Goal: Task Accomplishment & Management: Manage account settings

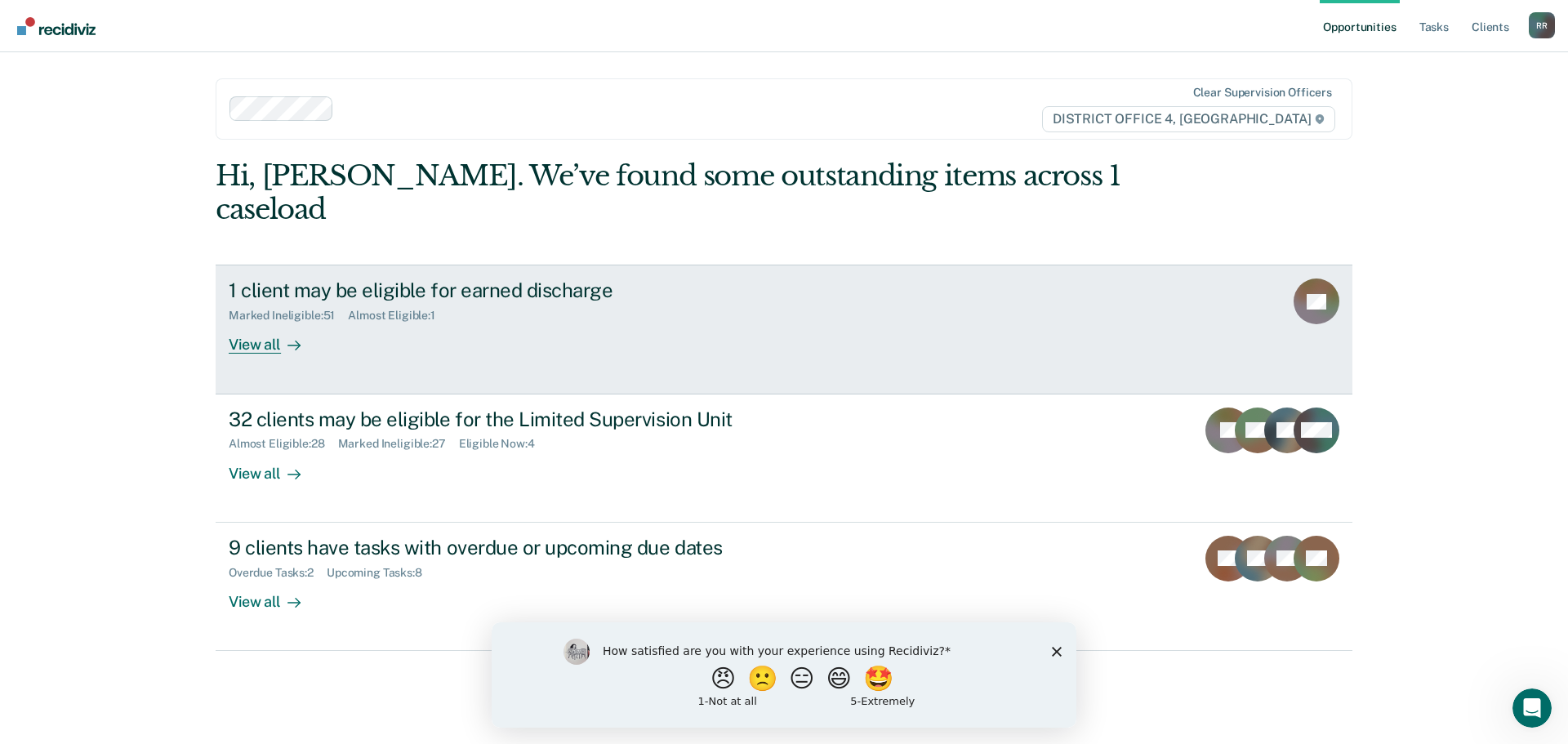
click at [270, 323] on div "View all" at bounding box center [274, 339] width 92 height 32
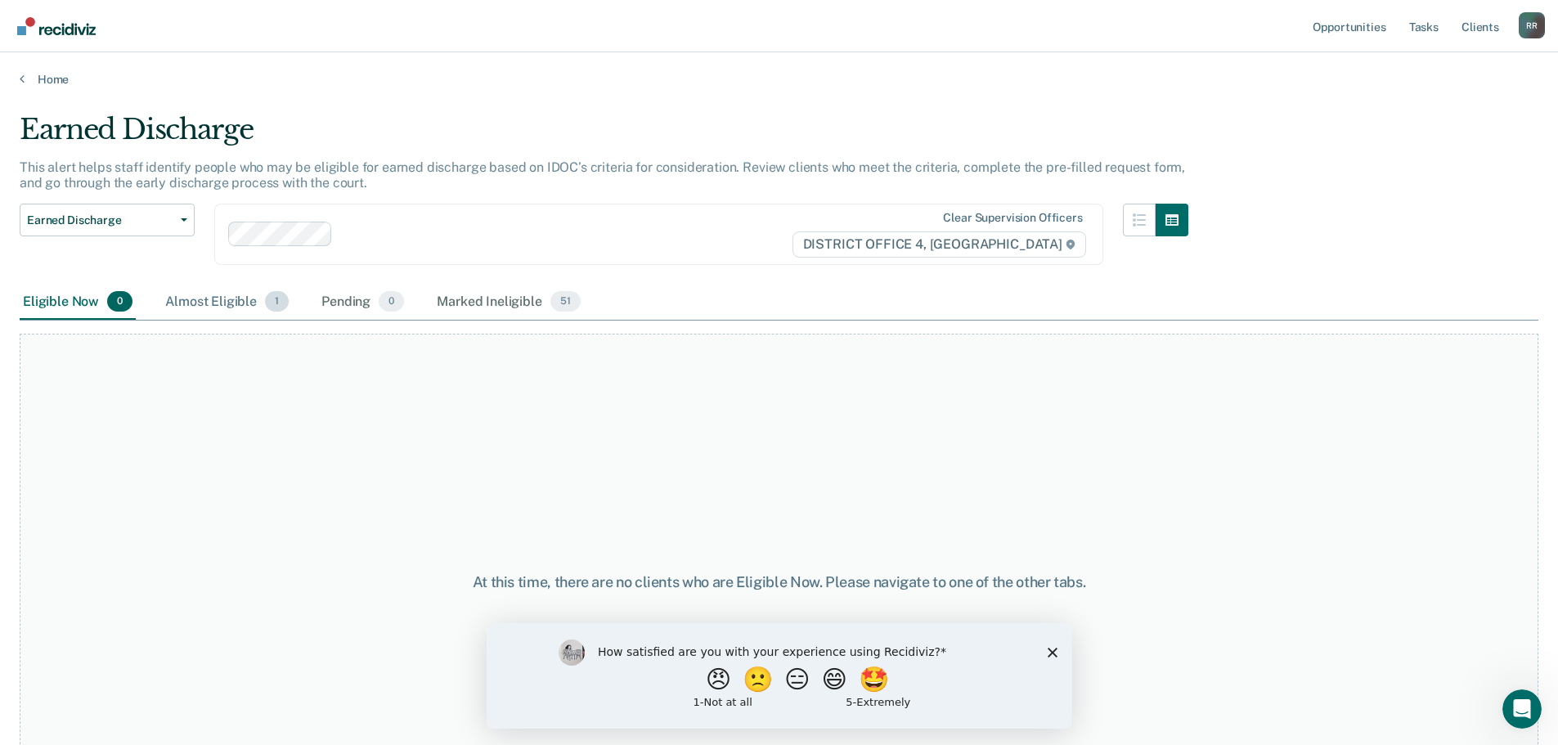
click at [200, 295] on div "Almost Eligible 1" at bounding box center [227, 303] width 130 height 36
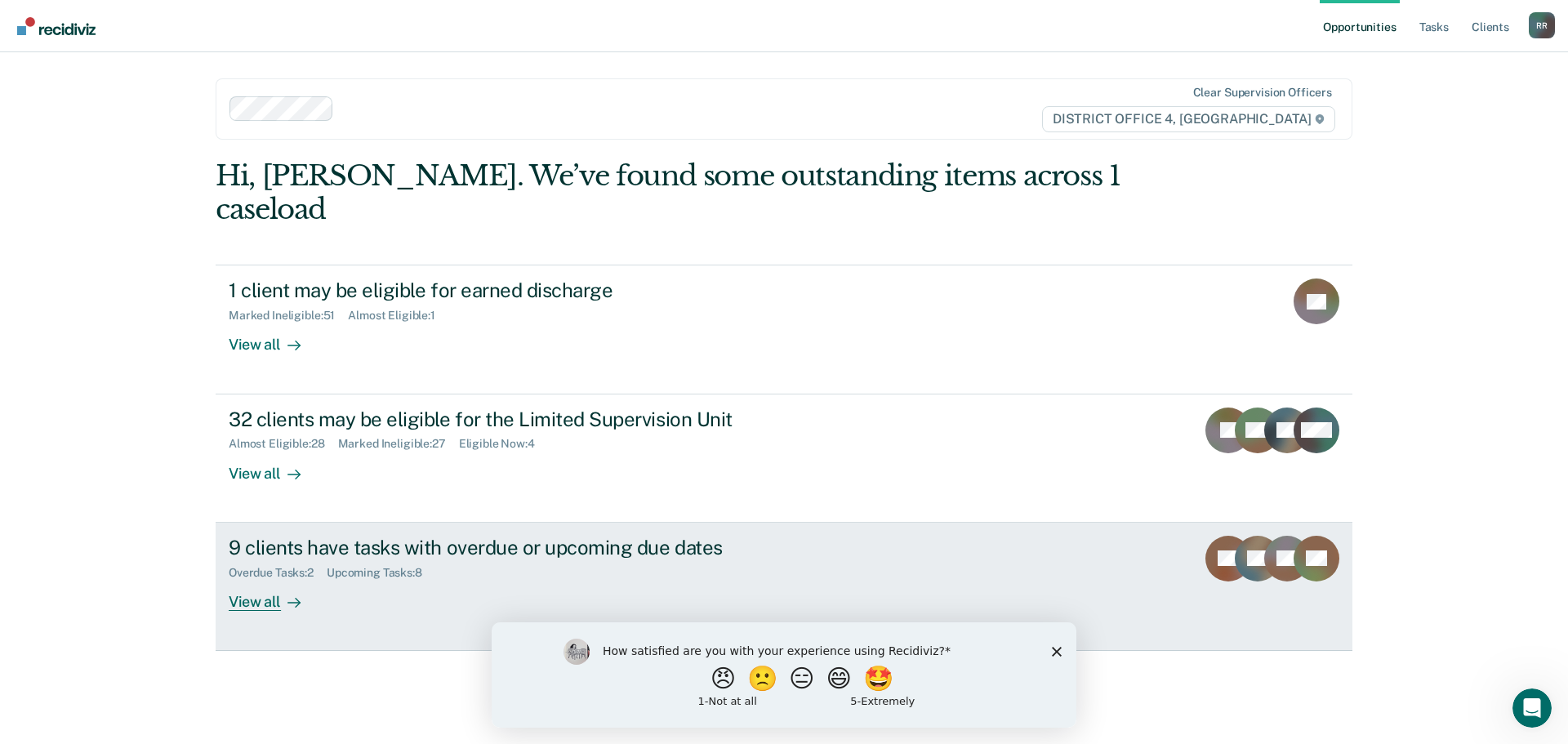
click at [262, 579] on div "View all" at bounding box center [274, 595] width 92 height 32
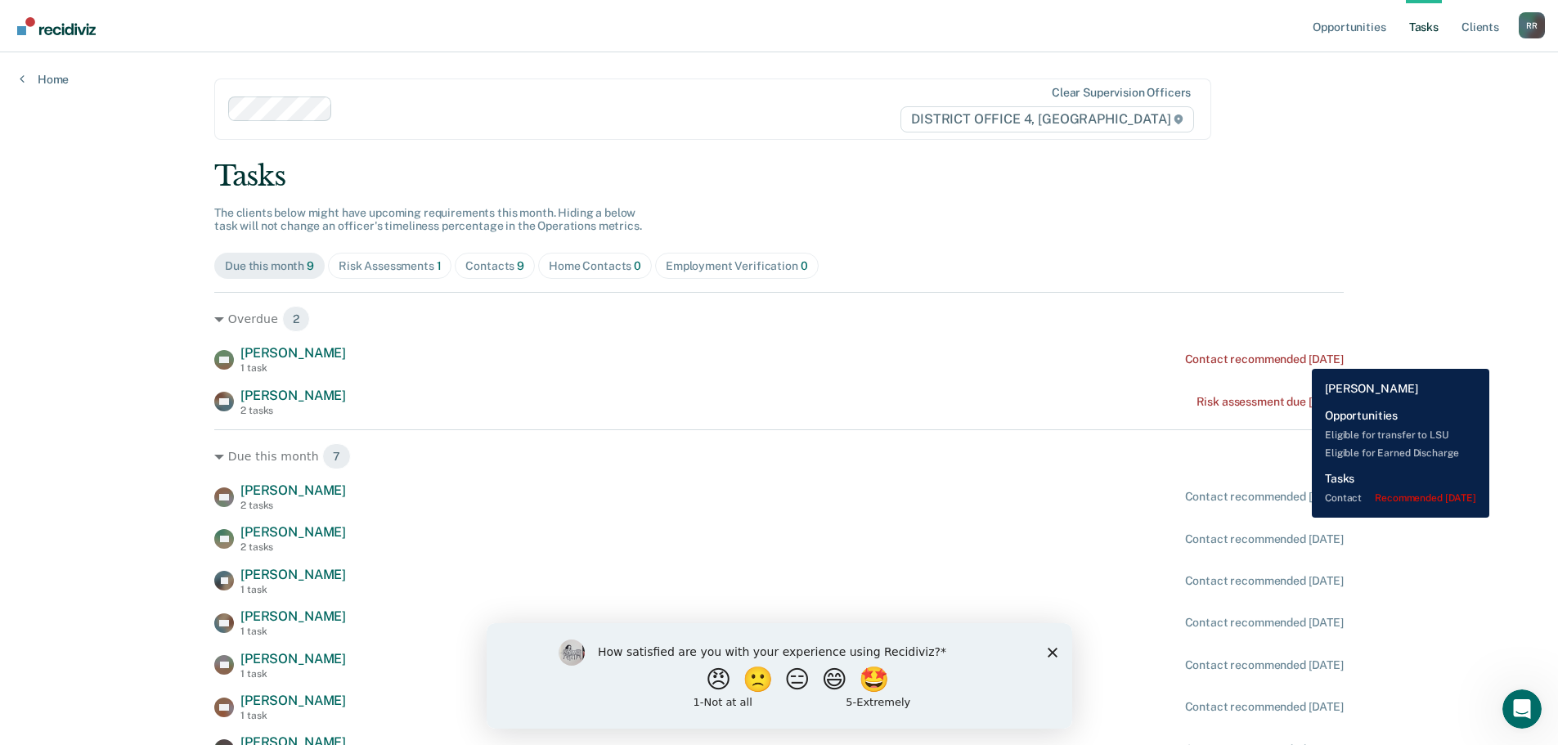
click at [1300, 357] on div "Contact recommended [DATE]" at bounding box center [1264, 360] width 159 height 14
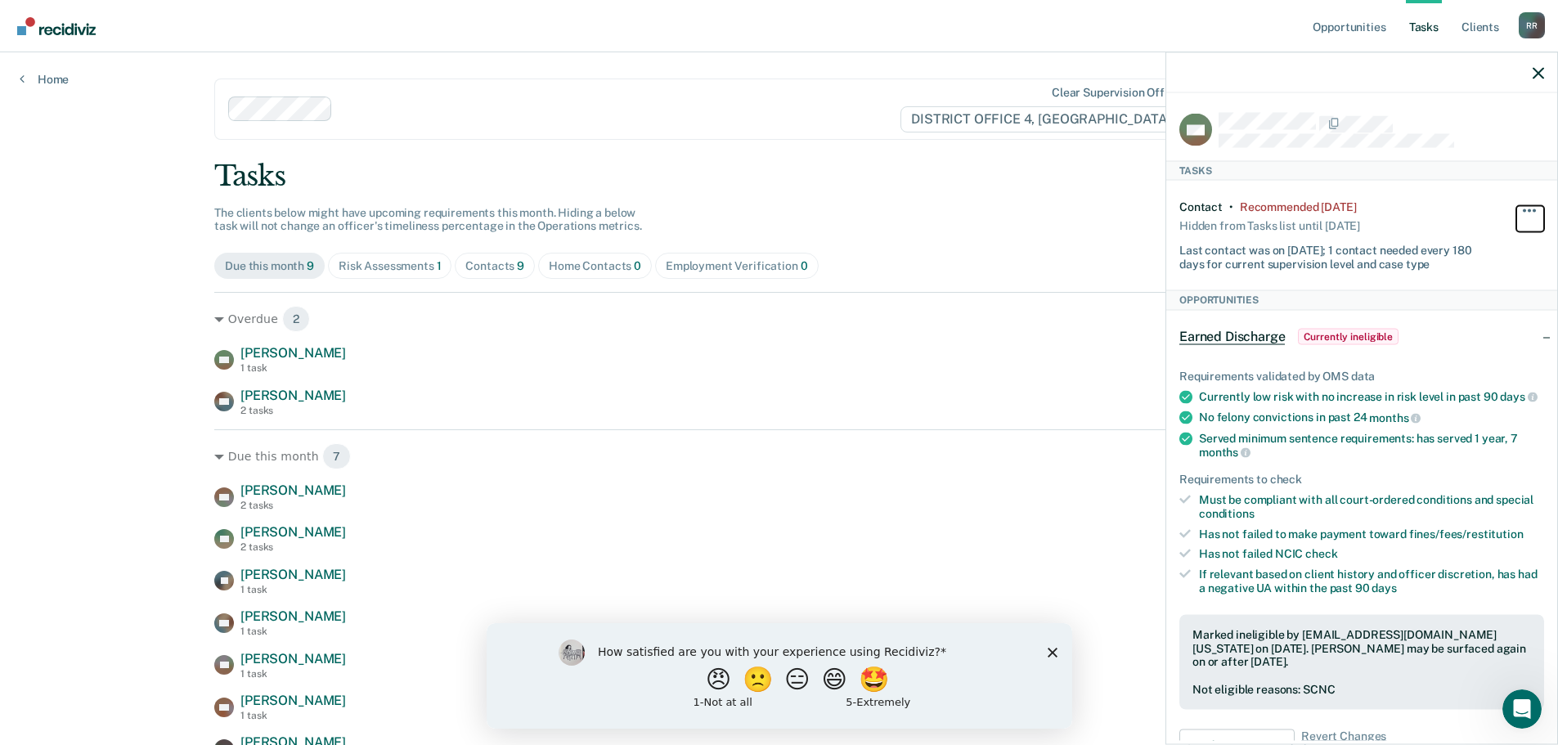
click at [1524, 205] on button "button" at bounding box center [1531, 218] width 28 height 26
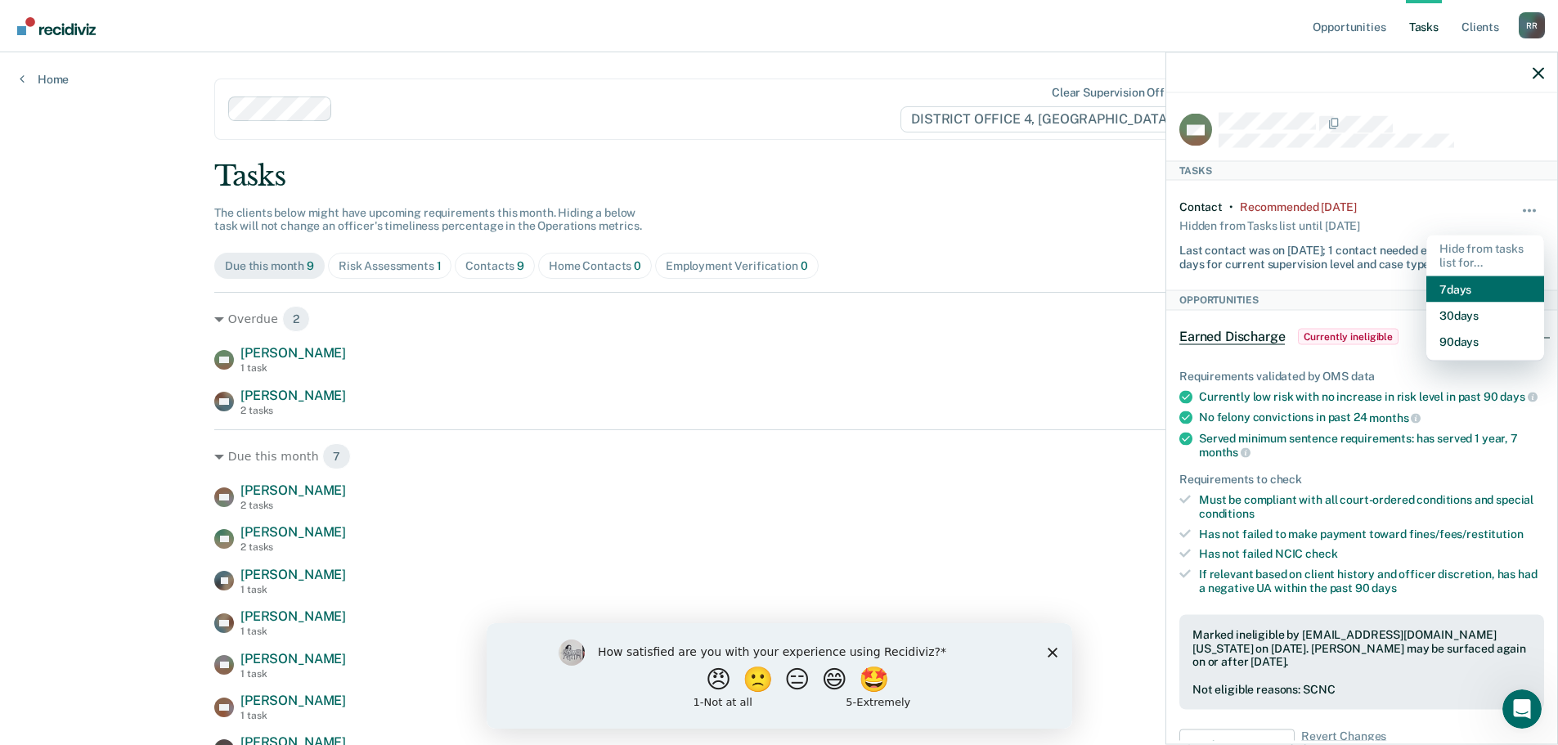
click at [1446, 280] on button "7 days" at bounding box center [1486, 289] width 118 height 26
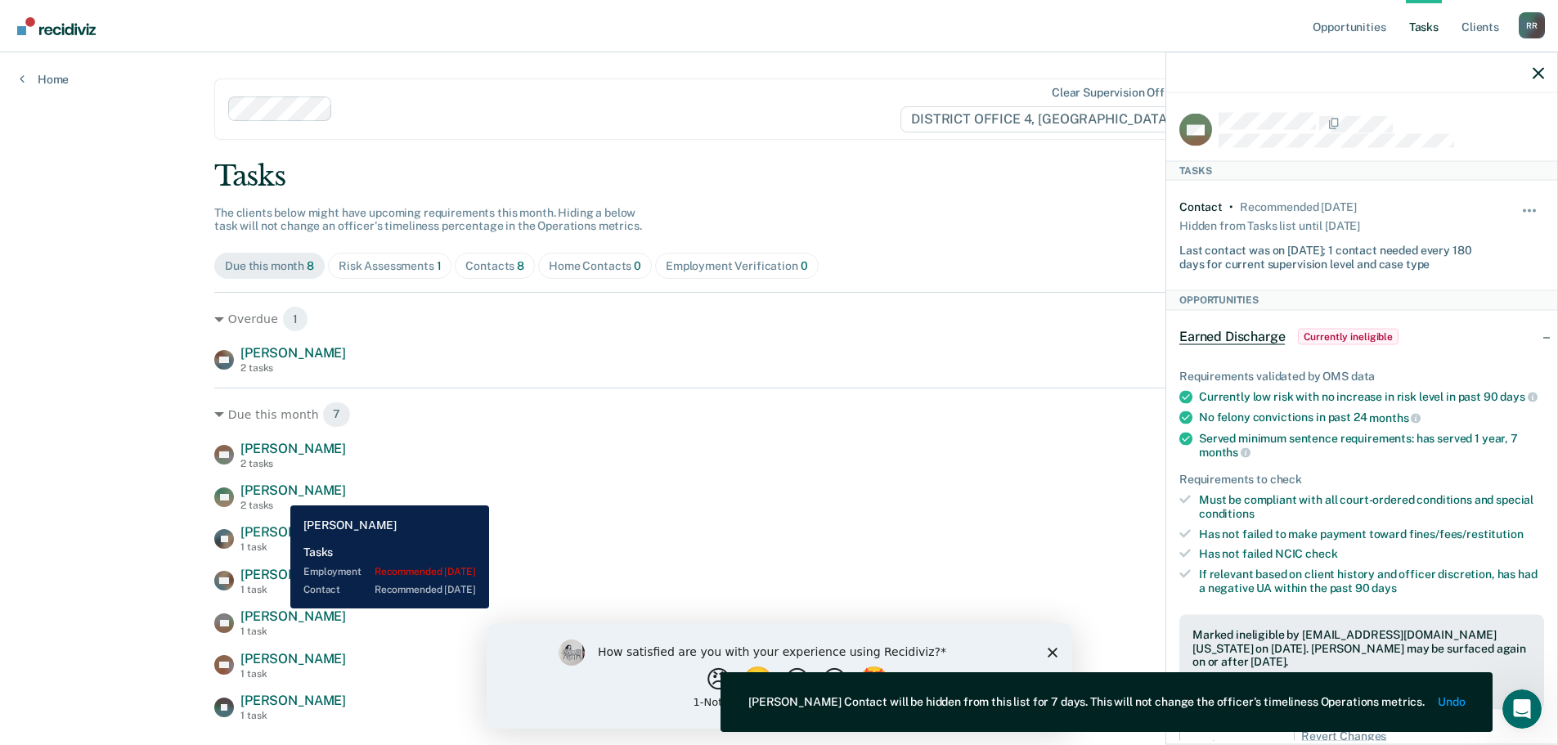
click at [278, 493] on span "[PERSON_NAME]" at bounding box center [294, 491] width 106 height 16
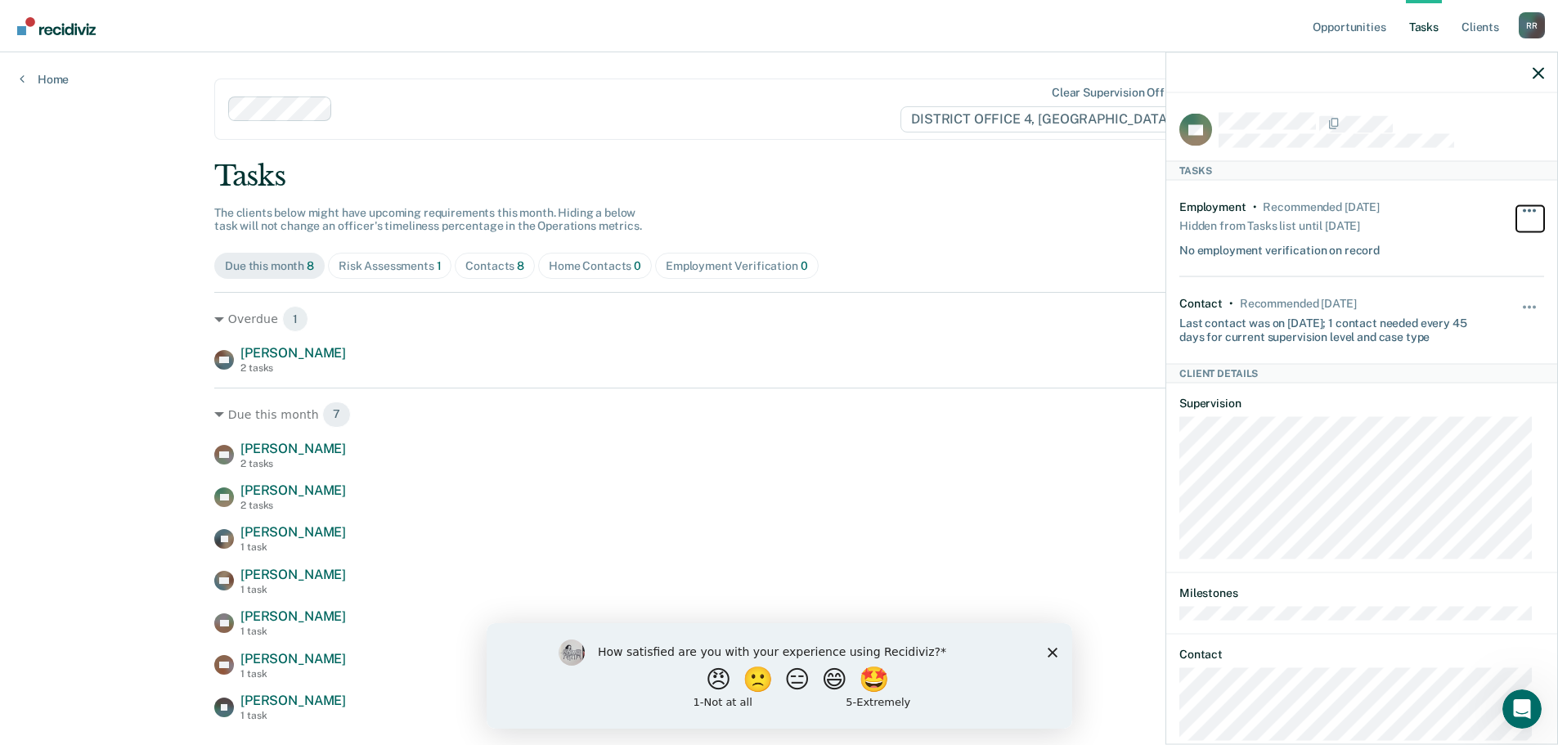
click at [1518, 205] on button "button" at bounding box center [1531, 218] width 28 height 26
click at [1519, 305] on button "button" at bounding box center [1531, 315] width 28 height 26
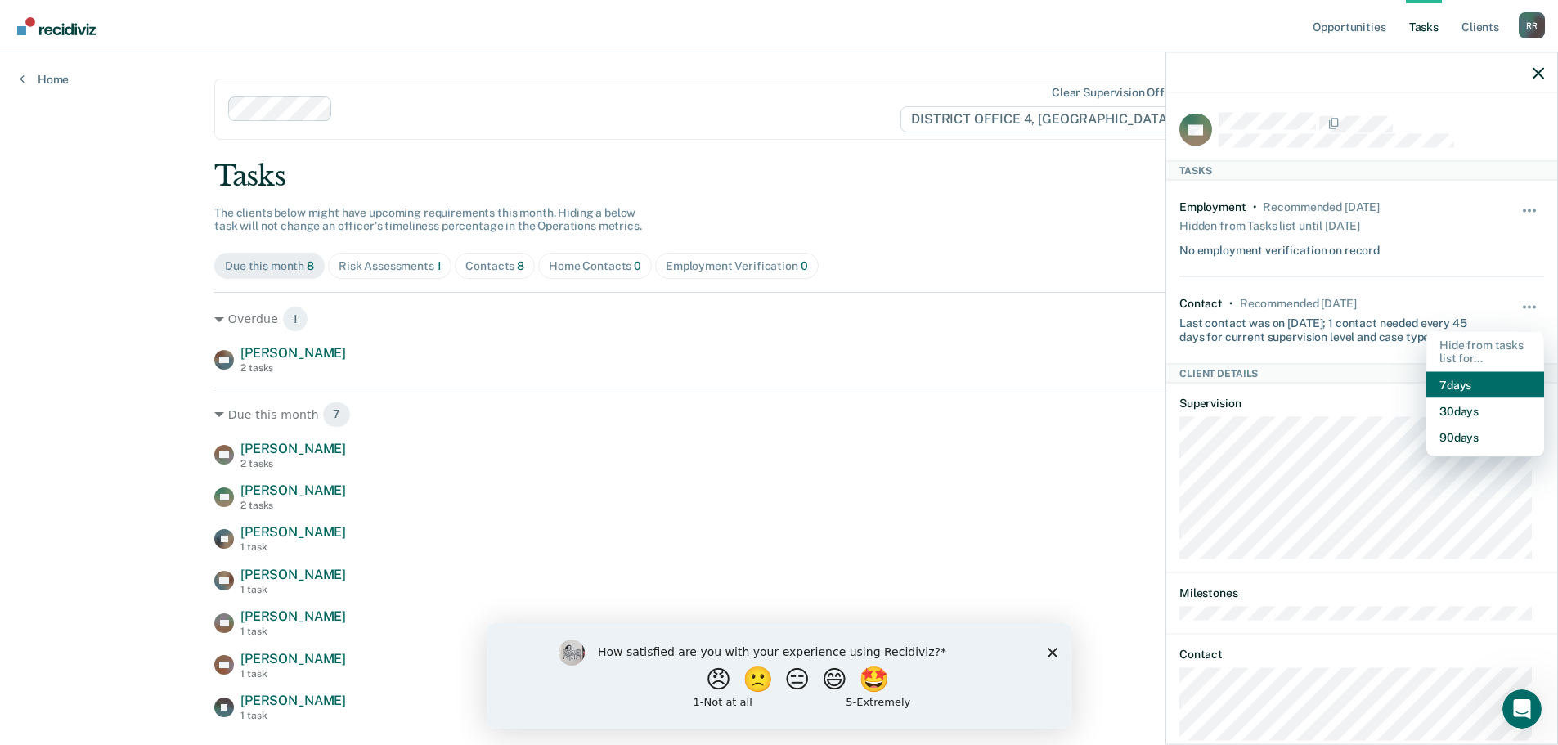
click at [1447, 378] on button "7 days" at bounding box center [1486, 385] width 118 height 26
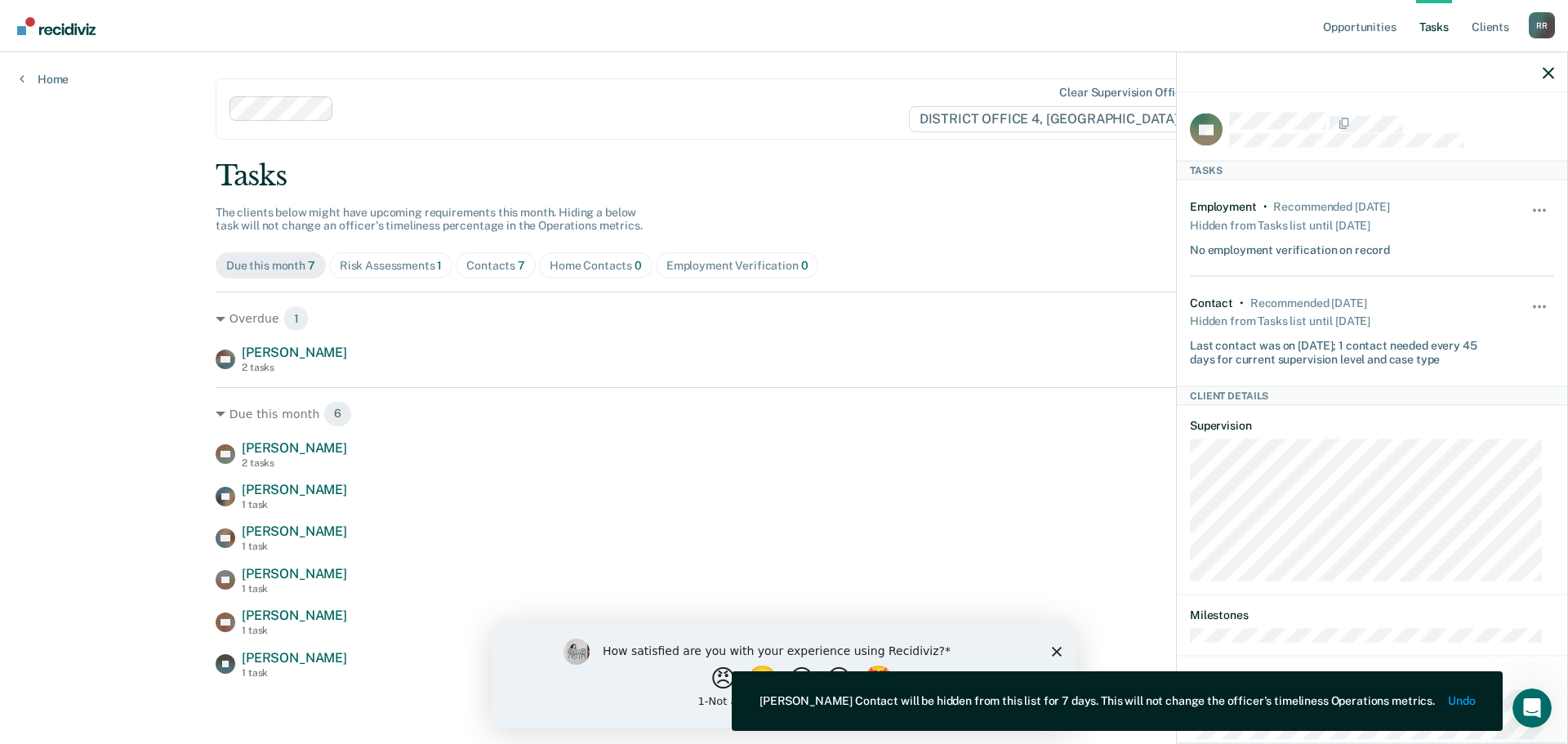
click at [1555, 71] on div at bounding box center [1371, 72] width 390 height 41
click at [1553, 73] on icon "button" at bounding box center [1547, 72] width 11 height 11
